Goal: Information Seeking & Learning: Learn about a topic

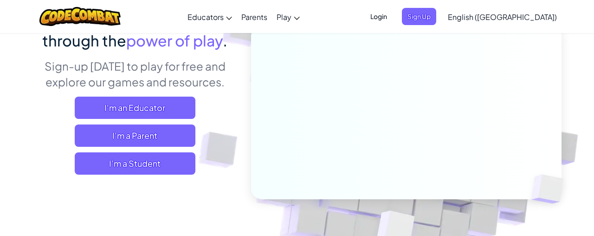
scroll to position [117, 0]
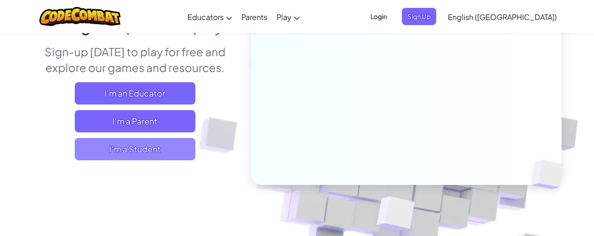
click at [135, 147] on span "I'm a Student" at bounding box center [135, 149] width 121 height 22
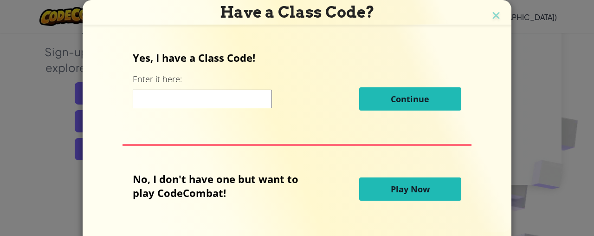
click at [397, 192] on span "Play Now" at bounding box center [409, 188] width 39 height 11
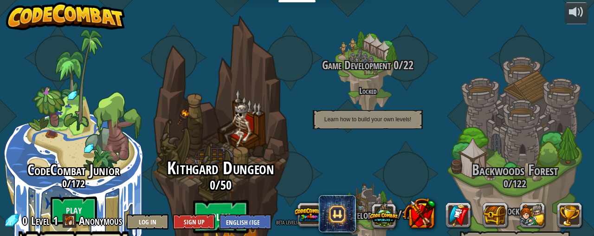
click at [219, 200] on btn "Play" at bounding box center [221, 216] width 56 height 33
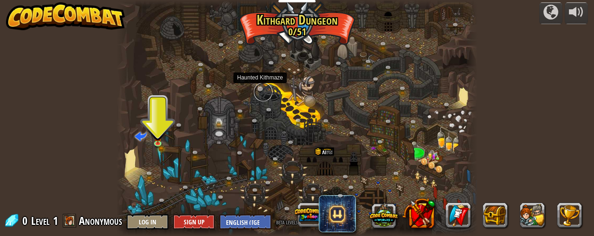
click at [259, 88] on link at bounding box center [263, 92] width 19 height 19
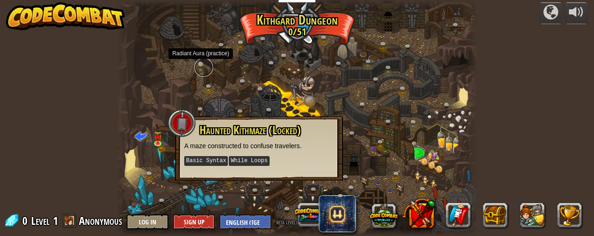
click at [199, 67] on link at bounding box center [203, 67] width 19 height 19
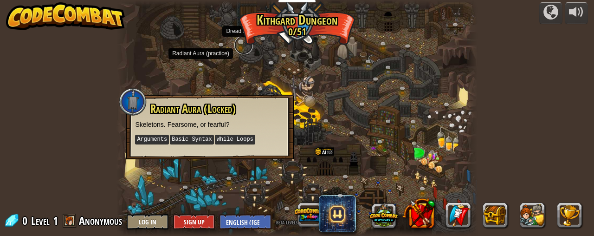
click at [239, 43] on link at bounding box center [243, 45] width 19 height 19
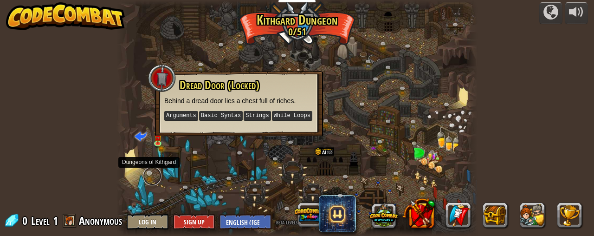
click at [149, 172] on link at bounding box center [152, 175] width 19 height 19
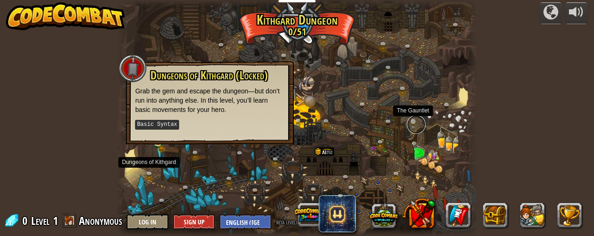
click at [412, 122] on link at bounding box center [416, 124] width 19 height 19
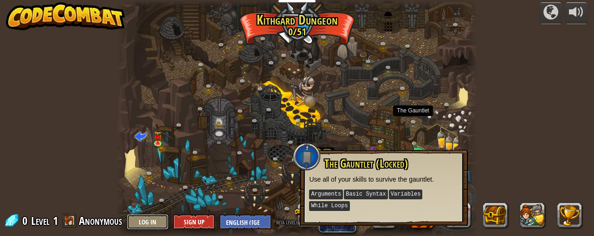
click at [148, 221] on button "Log In" at bounding box center [148, 221] width 42 height 15
